Goal: Register for event/course

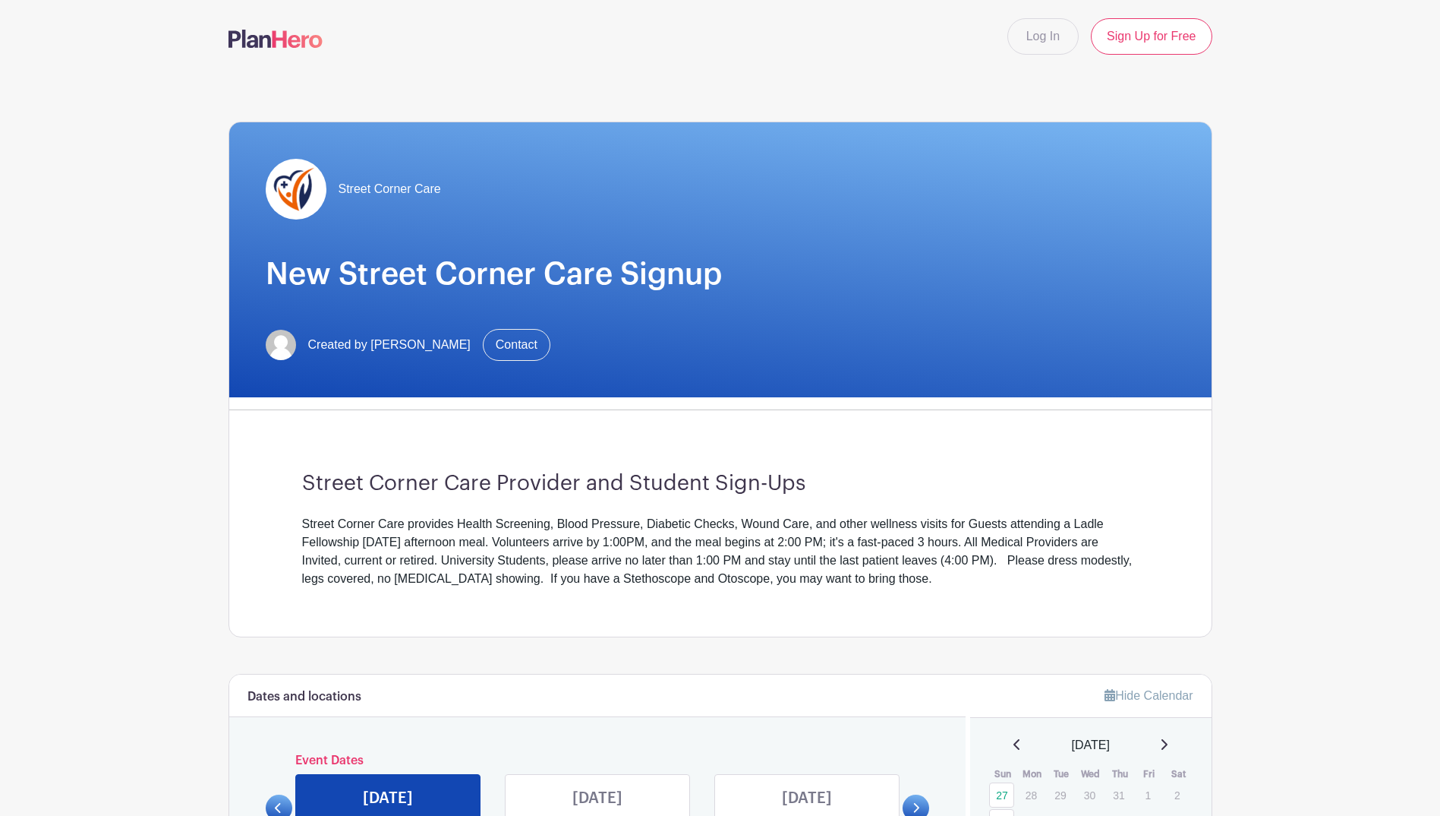
scroll to position [304, 0]
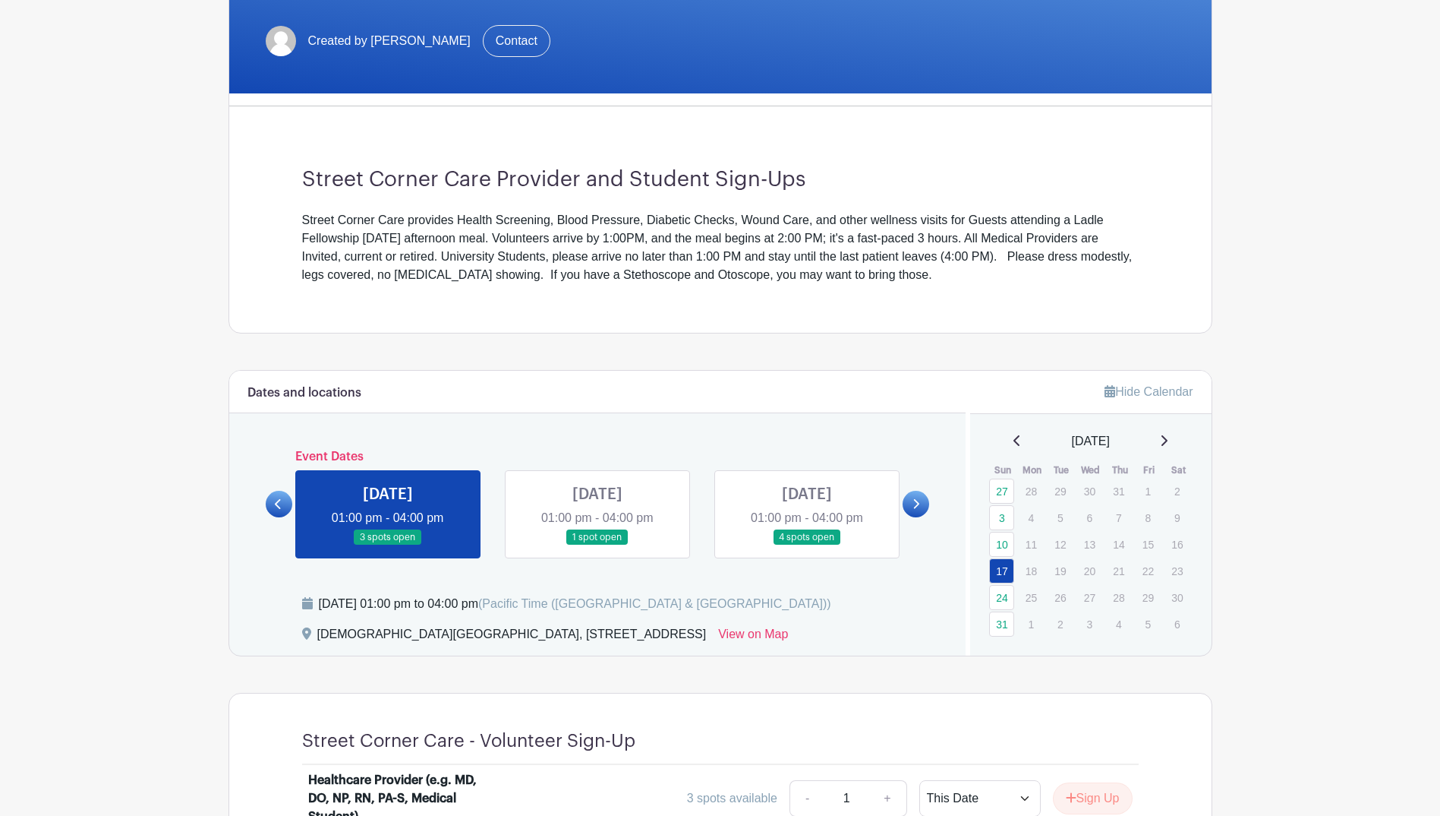
click at [1168, 438] on icon at bounding box center [1164, 440] width 8 height 12
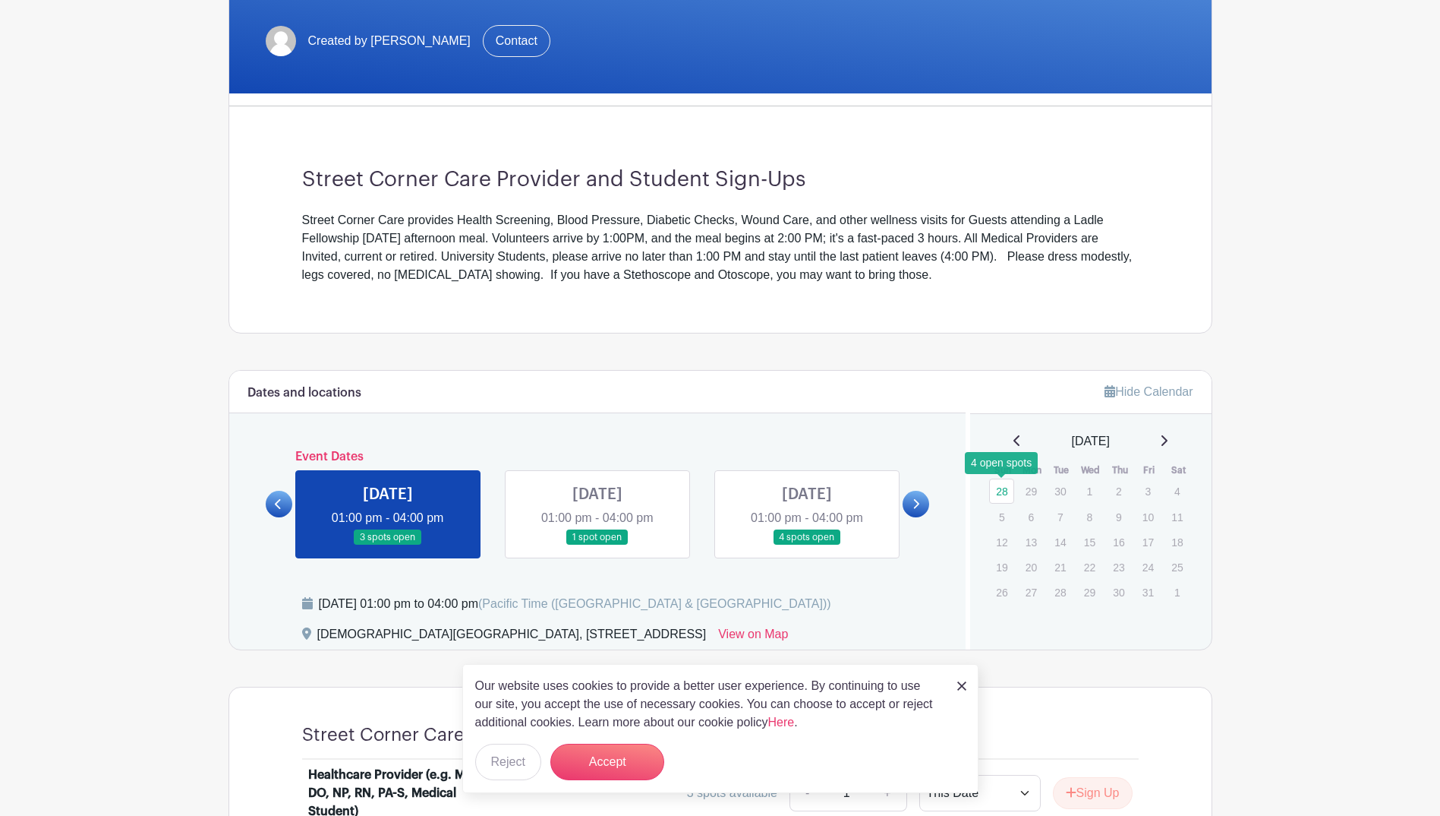
click at [1000, 497] on link "28" at bounding box center [1001, 490] width 25 height 25
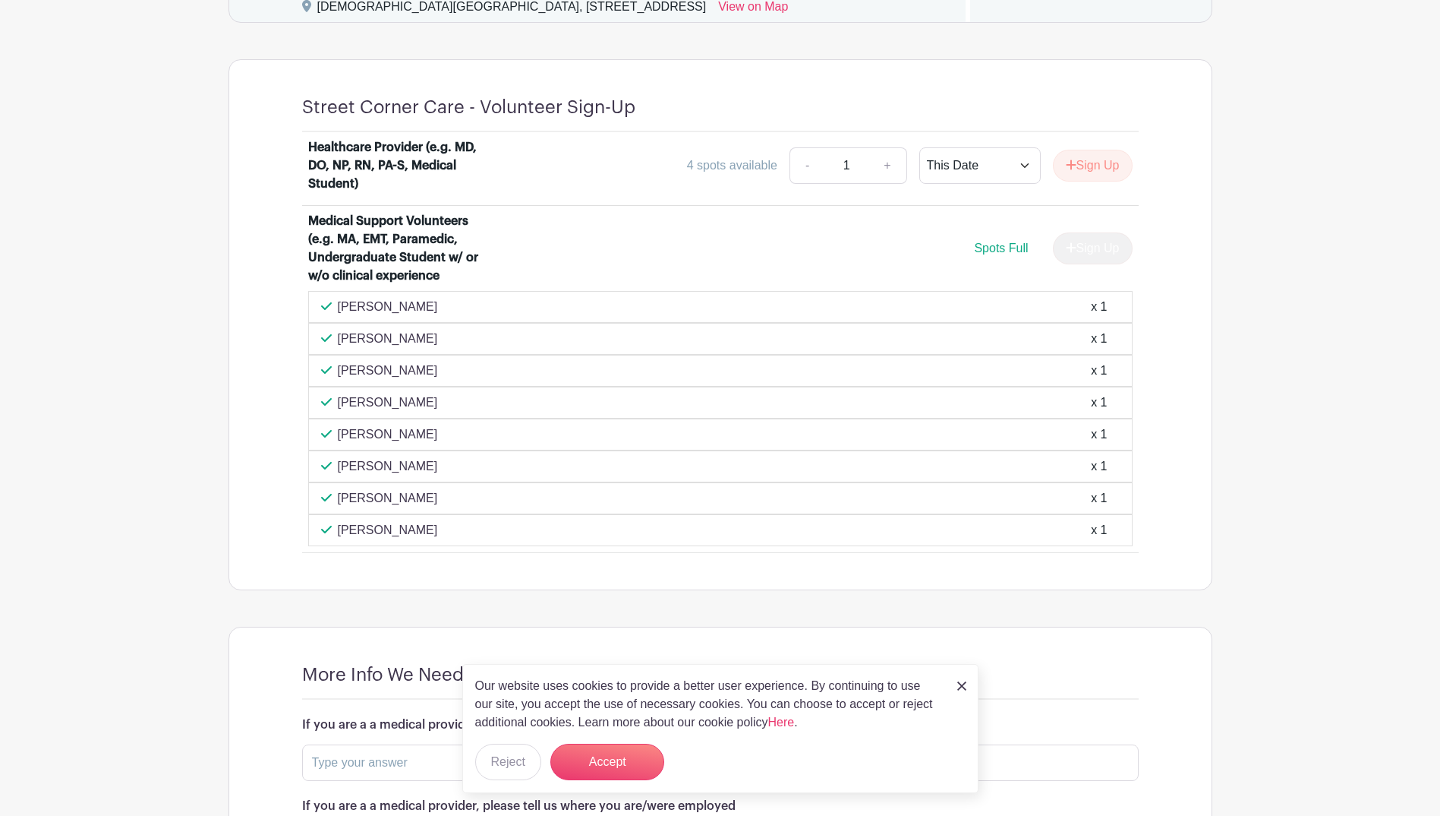
scroll to position [683, 0]
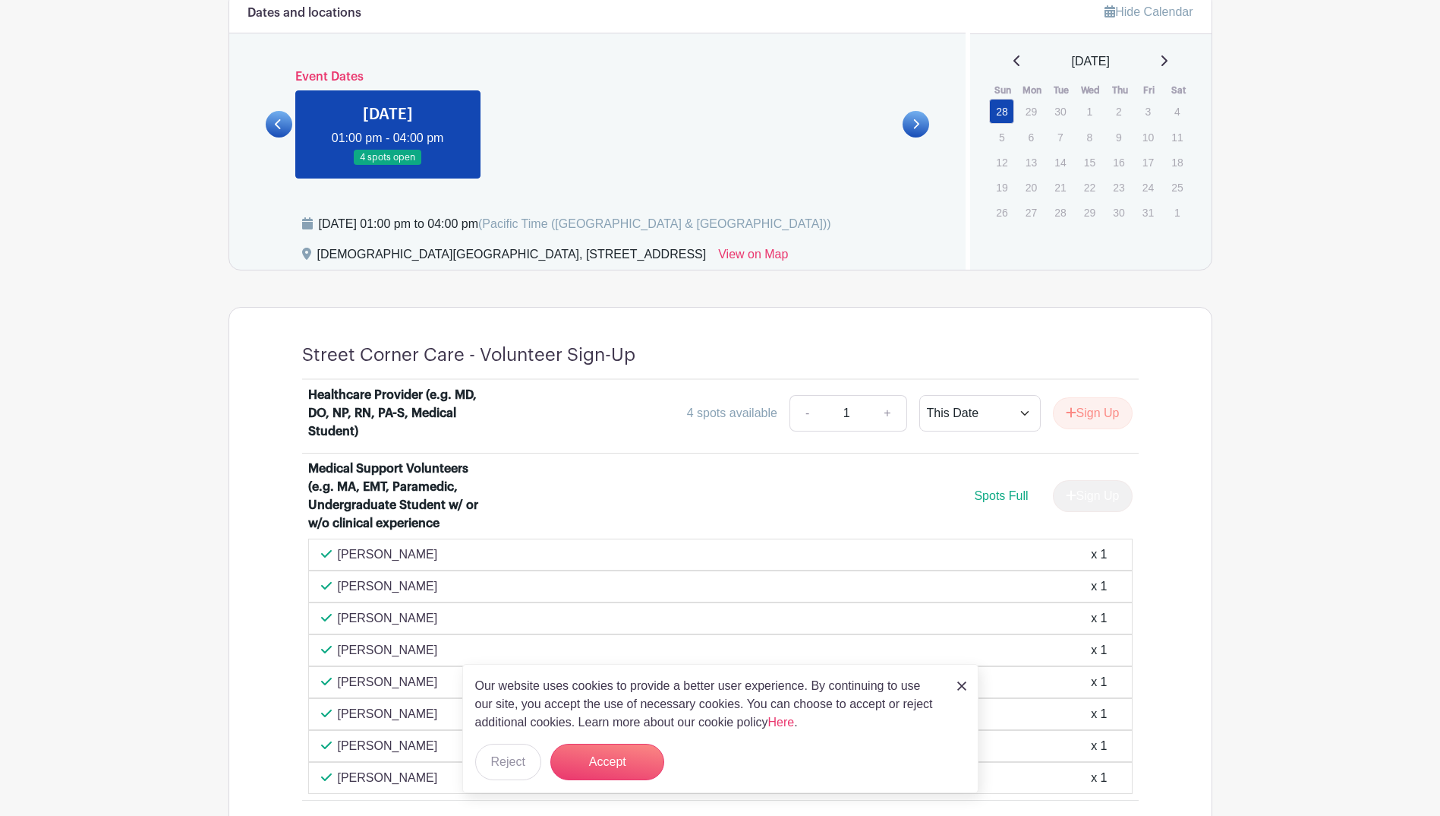
click at [1014, 62] on icon at bounding box center [1018, 61] width 8 height 12
click at [1006, 137] on link "7" at bounding box center [1001, 137] width 25 height 25
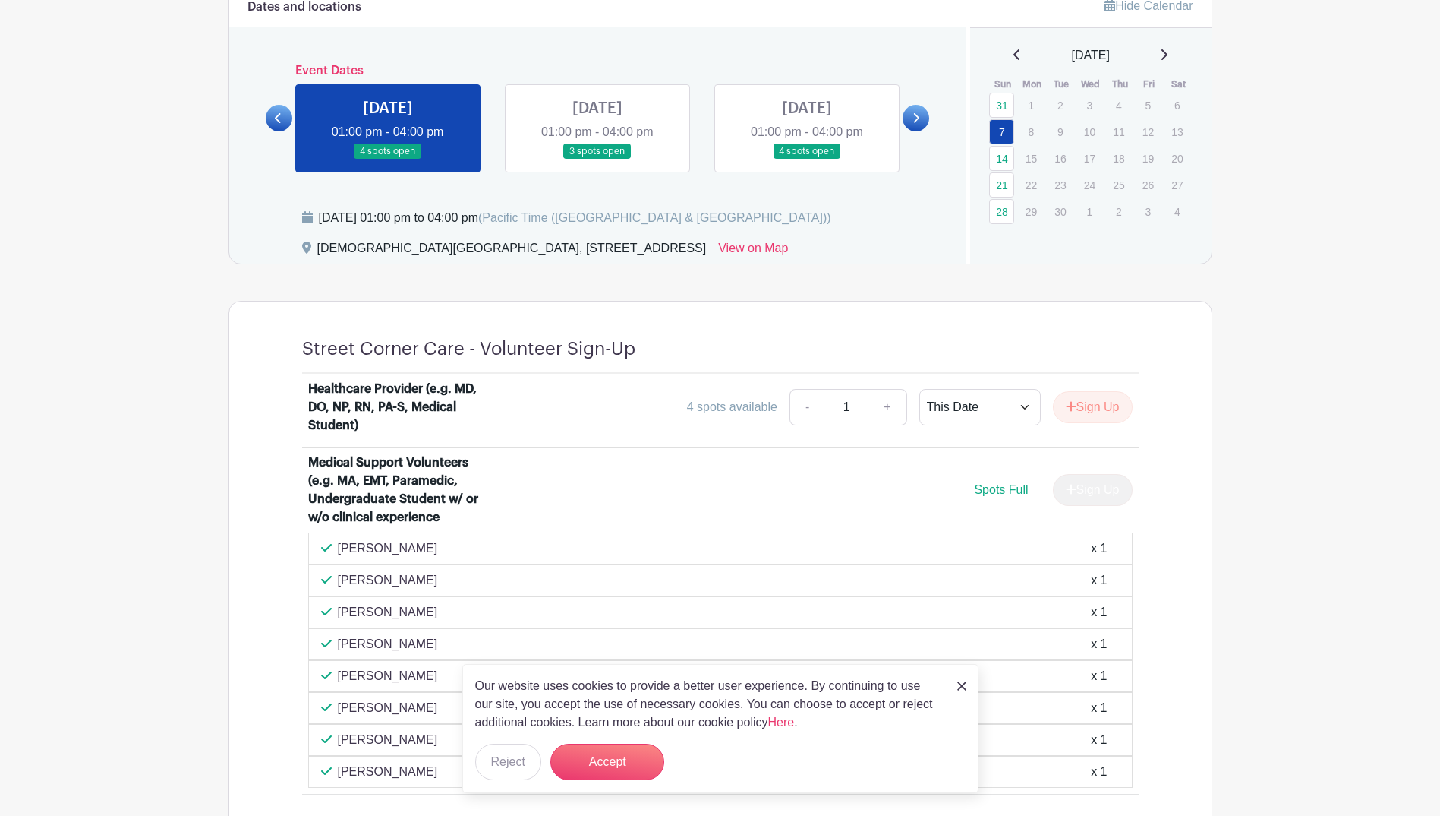
scroll to position [683, 0]
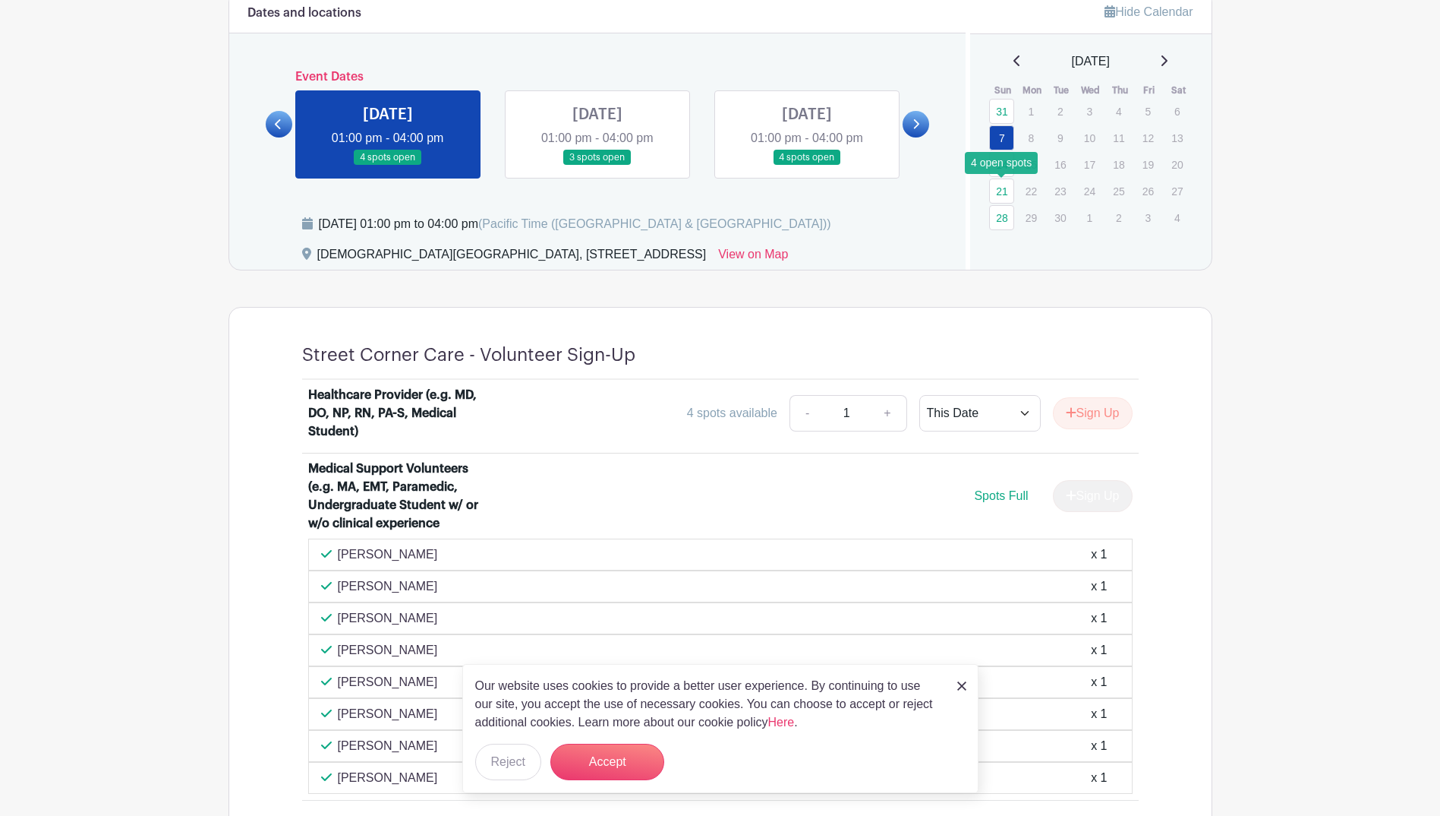
click at [999, 188] on link "21" at bounding box center [1001, 190] width 25 height 25
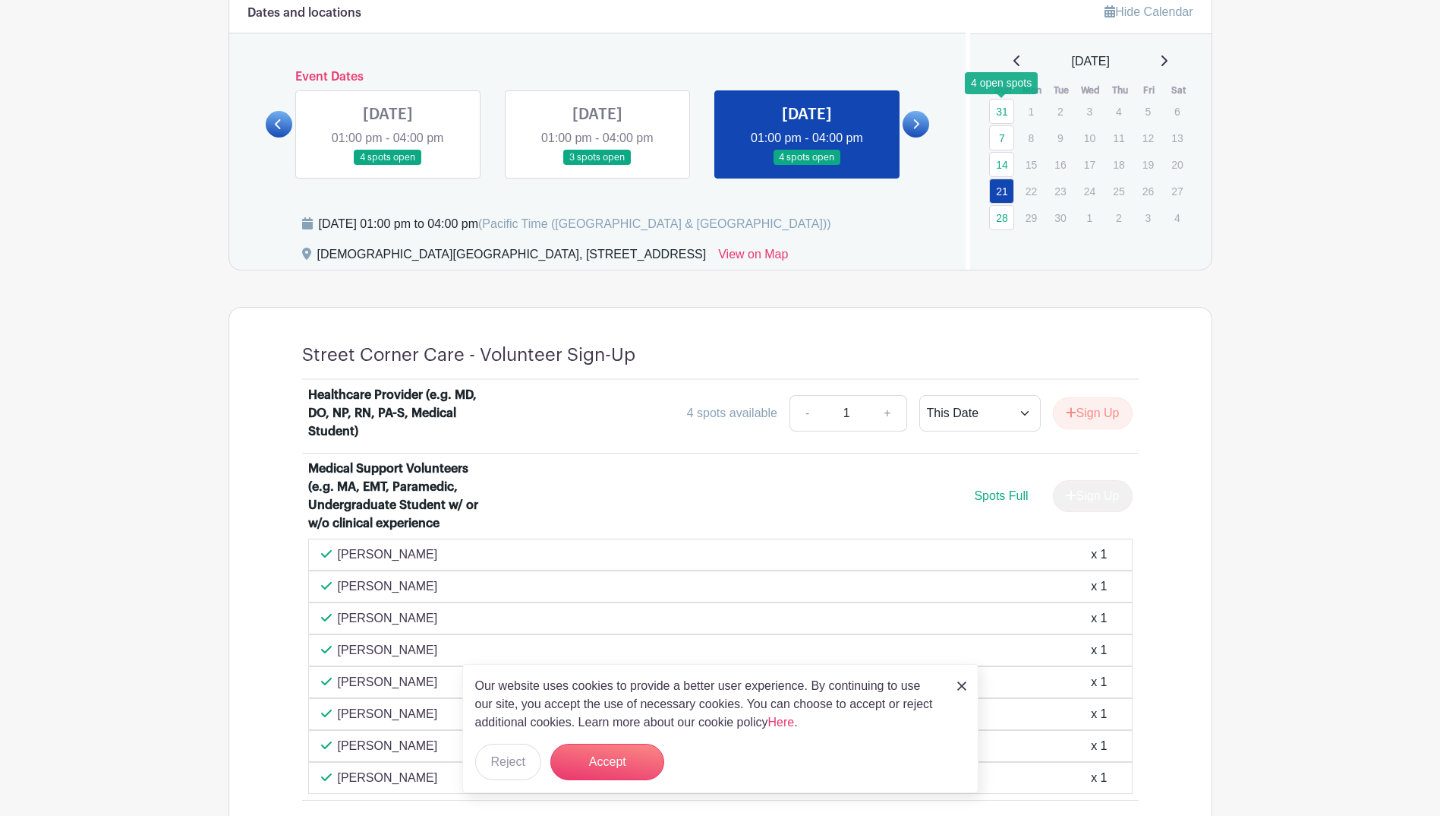
click at [1007, 113] on link "31" at bounding box center [1001, 111] width 25 height 25
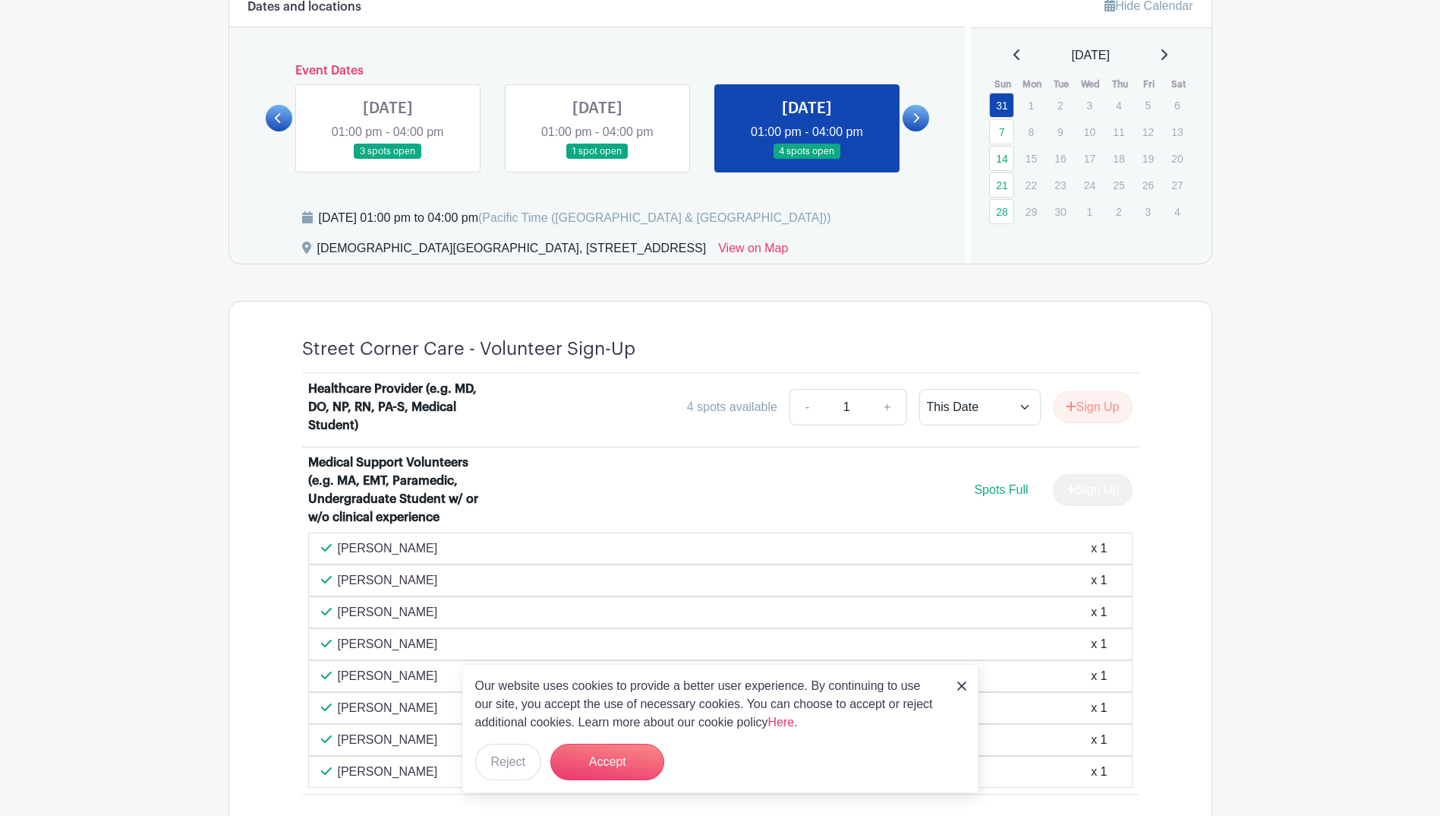
scroll to position [683, 0]
